Goal: Transaction & Acquisition: Purchase product/service

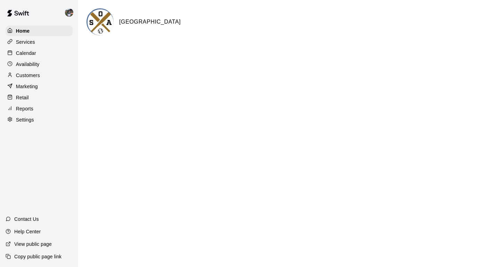
click at [31, 53] on p "Calendar" at bounding box center [26, 53] width 20 height 7
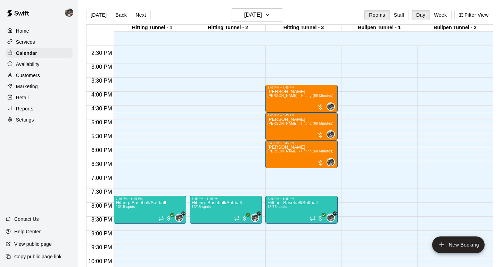
scroll to position [394, 0]
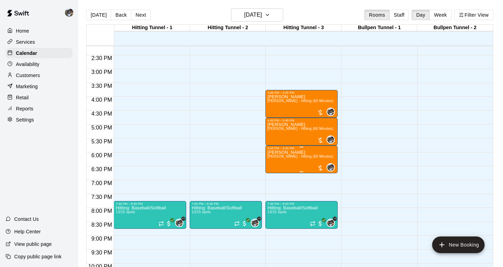
click at [321, 168] on div at bounding box center [320, 168] width 7 height 7
click at [296, 164] on div at bounding box center [251, 133] width 503 height 267
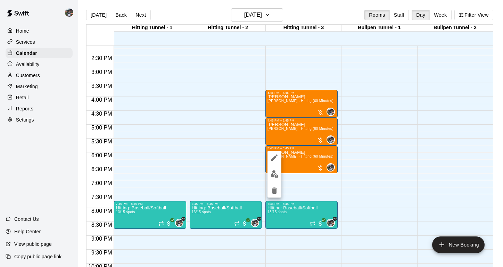
click at [273, 177] on img "edit" at bounding box center [275, 174] width 8 height 8
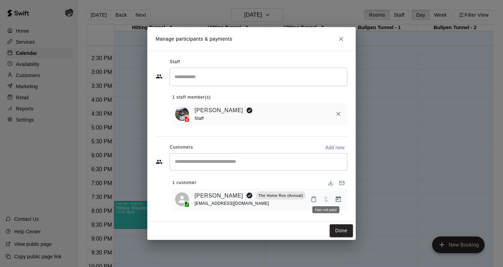
click at [326, 199] on span "Has not paid" at bounding box center [326, 199] width 13 height 6
click at [301, 200] on div "[EMAIL_ADDRESS][DOMAIN_NAME]" at bounding box center [250, 203] width 111 height 7
click at [336, 198] on icon "Manage bookings & payment" at bounding box center [338, 199] width 5 height 6
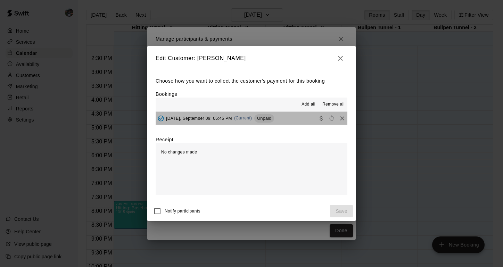
click at [303, 119] on button "[DATE], September 09: 05:45 PM (Current) Unpaid" at bounding box center [252, 118] width 192 height 13
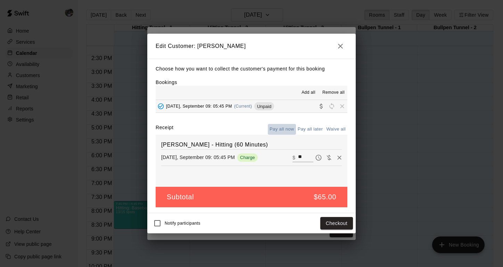
click at [287, 131] on button "Pay all now" at bounding box center [282, 129] width 28 height 11
click at [335, 222] on button "Checkout" at bounding box center [336, 223] width 33 height 13
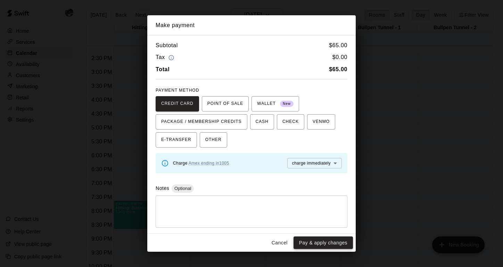
click at [332, 243] on button "Pay & apply changes" at bounding box center [323, 243] width 59 height 13
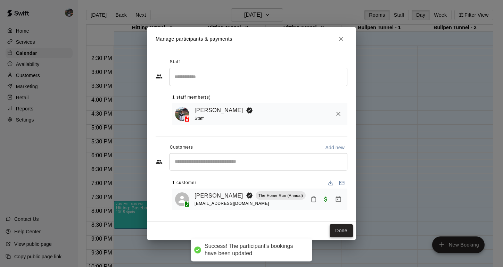
click at [338, 233] on button "Done" at bounding box center [341, 230] width 23 height 13
